Goal: Task Accomplishment & Management: Manage account settings

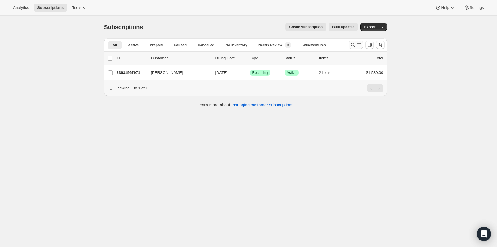
click at [354, 46] on icon "Search and filter results" at bounding box center [353, 45] width 4 height 4
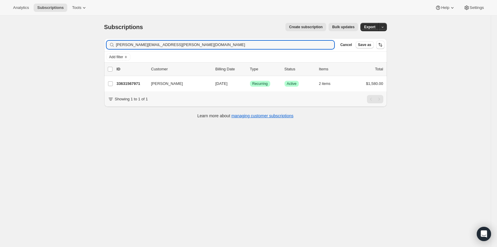
drag, startPoint x: 188, startPoint y: 46, endPoint x: 88, endPoint y: 49, distance: 99.6
click at [88, 49] on div "Subscriptions. This page is ready Subscriptions Create subscription Bulk update…" at bounding box center [245, 139] width 490 height 247
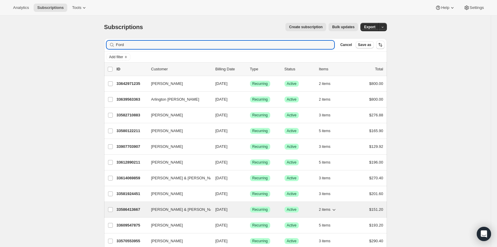
type input "Ford"
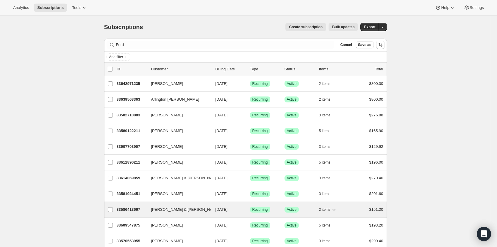
click at [134, 209] on p "33586413667" at bounding box center [132, 210] width 30 height 6
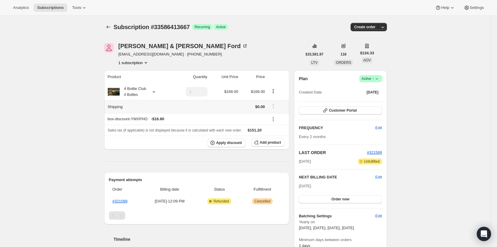
click at [209, 107] on td at bounding box center [190, 106] width 38 height 13
click at [268, 105] on td at bounding box center [277, 106] width 23 height 13
click at [275, 92] on icon "Product actions" at bounding box center [273, 91] width 6 height 6
click at [232, 120] on div "box-discount-YMXPHO - $16.80" at bounding box center [186, 119] width 157 height 6
click at [121, 202] on link "#321589" at bounding box center [119, 201] width 15 height 4
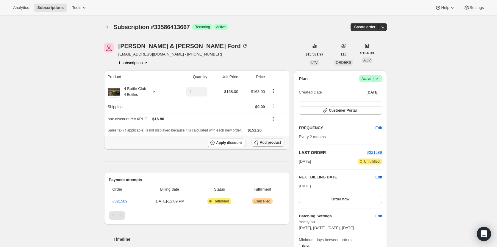
click at [264, 141] on span "Add product" at bounding box center [270, 142] width 21 height 5
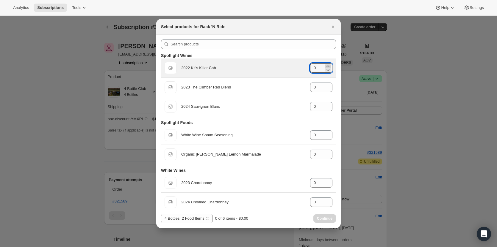
click at [326, 66] on icon ":rc1:" at bounding box center [327, 65] width 3 height 1
type input "2"
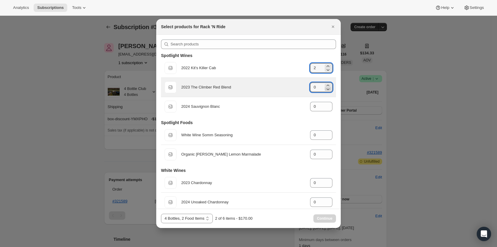
click at [325, 87] on icon ":rc1:" at bounding box center [328, 89] width 6 height 6
click at [326, 85] on icon ":rc1:" at bounding box center [327, 85] width 3 height 1
type input "1"
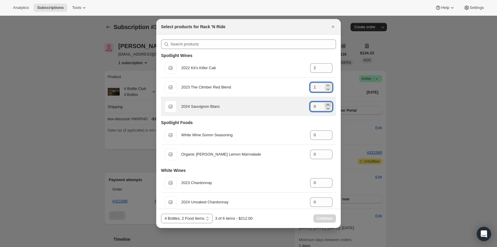
click at [325, 103] on icon ":rc1:" at bounding box center [328, 105] width 6 height 6
click at [326, 104] on icon ":rc1:" at bounding box center [327, 104] width 3 height 1
click at [326, 108] on icon ":rc1:" at bounding box center [328, 109] width 6 height 6
type input "1"
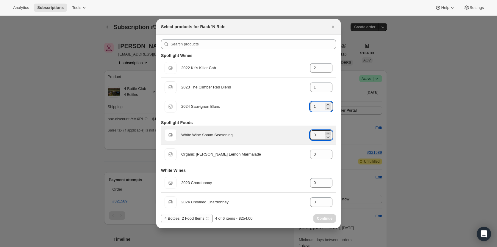
click at [326, 133] on icon ":rc1:" at bounding box center [327, 133] width 3 height 1
type input "1"
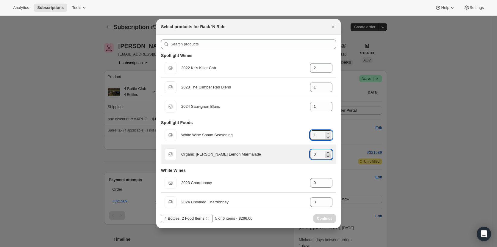
click at [325, 153] on icon ":rc1:" at bounding box center [328, 156] width 6 height 6
click at [325, 152] on icon ":rc1:" at bounding box center [328, 153] width 6 height 6
type input "1"
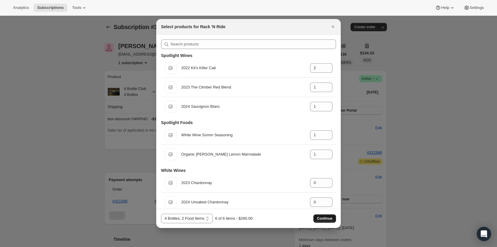
click at [326, 221] on span "Continue" at bounding box center [324, 218] width 15 height 5
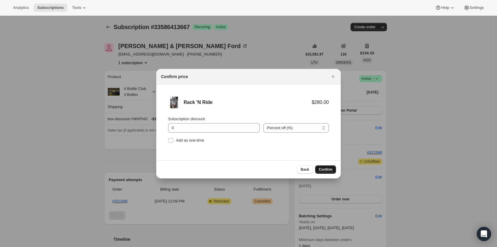
click at [332, 171] on button "Confirm" at bounding box center [325, 170] width 21 height 8
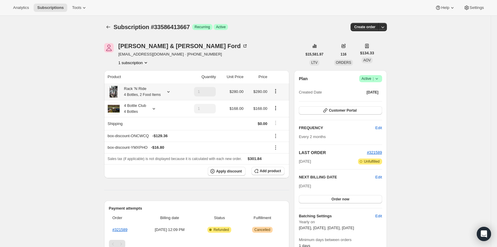
click at [277, 90] on icon "Product actions" at bounding box center [275, 91] width 6 height 6
click at [225, 128] on td at bounding box center [231, 123] width 28 height 13
click at [276, 108] on icon "Product actions" at bounding box center [275, 108] width 6 height 6
click at [281, 132] on span "Remove" at bounding box center [277, 130] width 14 height 6
type input "0"
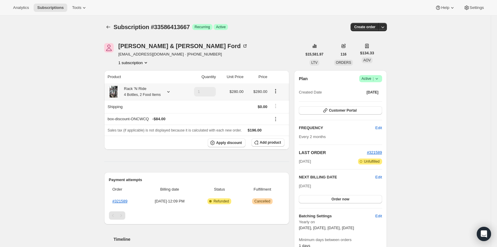
click at [159, 95] on small "4 Bottles, 2 Food Items" at bounding box center [142, 95] width 37 height 4
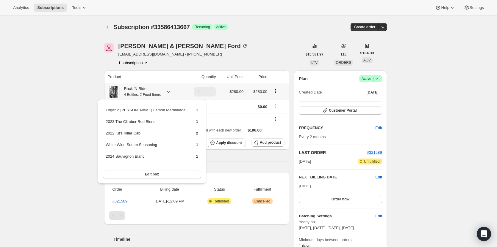
click at [158, 94] on small "4 Bottles, 2 Food Items" at bounding box center [142, 95] width 37 height 4
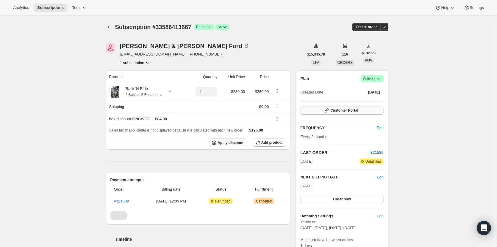
click at [340, 112] on span "Customer Portal" at bounding box center [344, 110] width 28 height 5
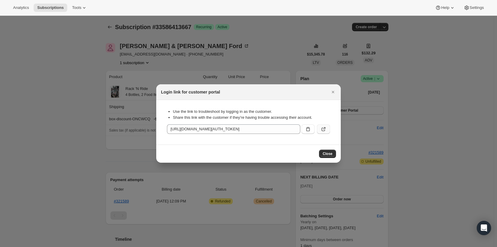
click at [321, 129] on icon ":r1j:" at bounding box center [323, 129] width 6 height 6
click at [335, 94] on icon "Close" at bounding box center [333, 92] width 6 height 6
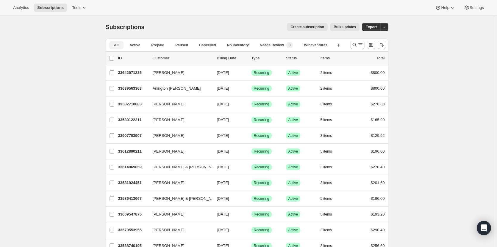
click at [118, 46] on span "All" at bounding box center [116, 45] width 4 height 5
click at [139, 44] on span "Active" at bounding box center [134, 45] width 11 height 5
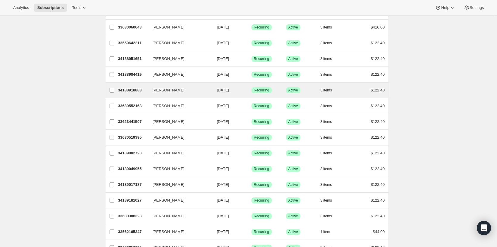
scroll to position [643, 0]
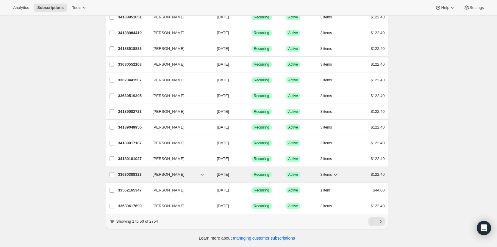
click at [138, 172] on p "33630388323" at bounding box center [133, 175] width 30 height 6
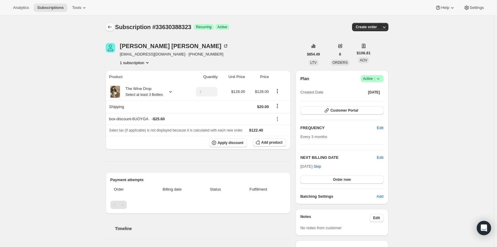
click at [112, 29] on icon "Subscriptions" at bounding box center [110, 27] width 6 height 6
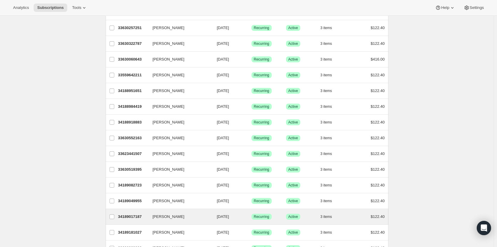
scroll to position [643, 0]
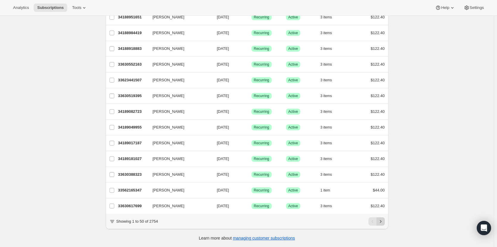
click at [383, 219] on icon "Next" at bounding box center [380, 222] width 6 height 6
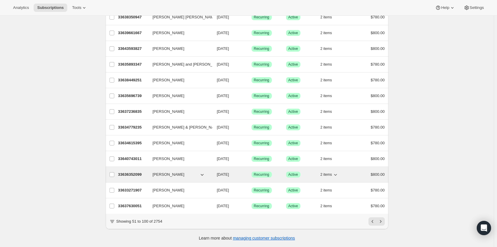
click at [128, 172] on p "33636352099" at bounding box center [133, 175] width 30 height 6
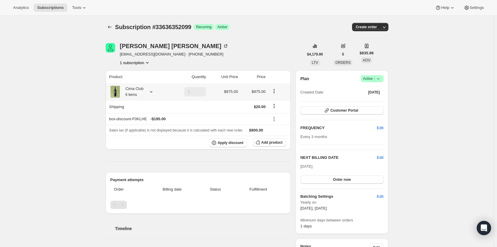
click at [142, 93] on div "Cima Club 6 items" at bounding box center [132, 92] width 23 height 12
click at [145, 92] on div "Cima Club 6 items" at bounding box center [137, 92] width 57 height 12
click at [359, 112] on button "Customer Portal" at bounding box center [341, 110] width 83 height 8
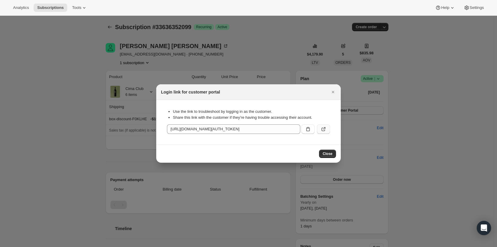
click at [324, 130] on icon ":rpk:" at bounding box center [323, 130] width 4 height 4
click at [332, 91] on icon "Close" at bounding box center [333, 92] width 6 height 6
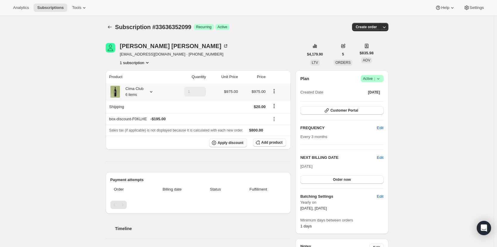
click at [151, 90] on icon at bounding box center [151, 92] width 6 height 6
click at [152, 89] on icon at bounding box center [151, 92] width 6 height 6
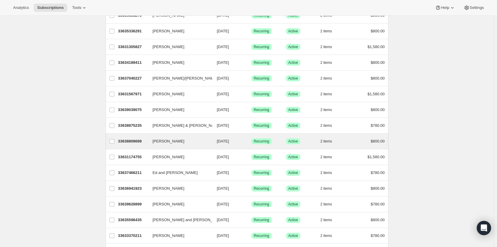
scroll to position [446, 0]
